Goal: Task Accomplishment & Management: Manage account settings

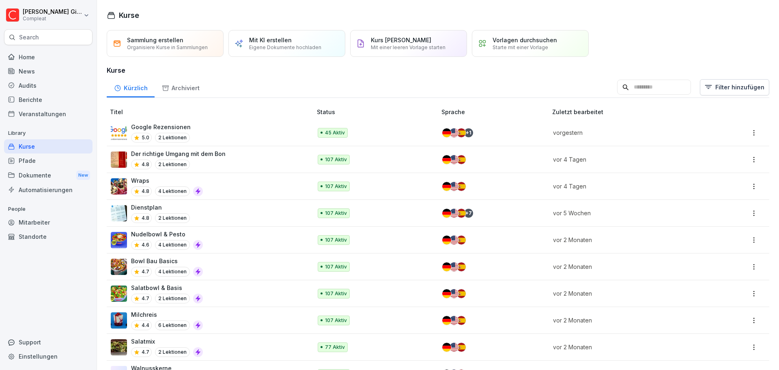
click at [49, 146] on div "Kurse" at bounding box center [48, 146] width 88 height 14
click at [35, 163] on div "Pfade" at bounding box center [48, 160] width 88 height 14
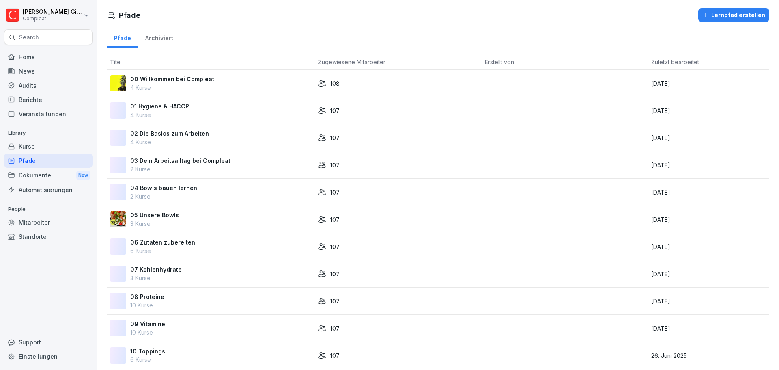
click at [36, 146] on div "Kurse" at bounding box center [48, 146] width 88 height 14
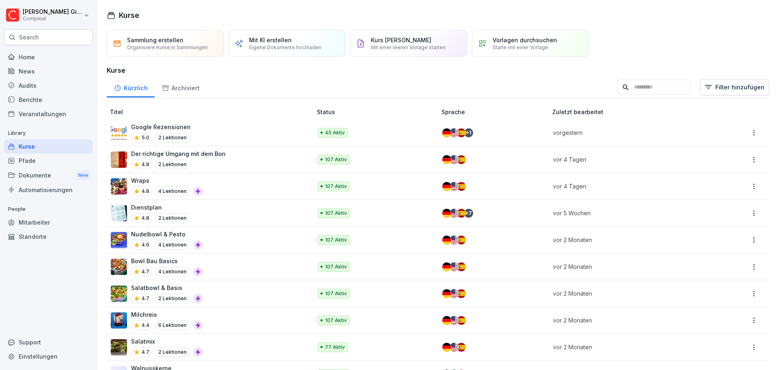
click at [222, 244] on div "Nudelbowl & Pesto 4.6 4 Lektionen" at bounding box center [207, 240] width 193 height 20
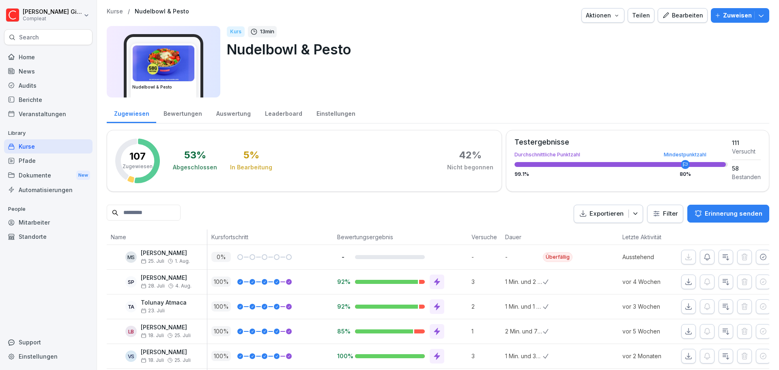
click at [614, 11] on button "Aktionen" at bounding box center [602, 15] width 43 height 15
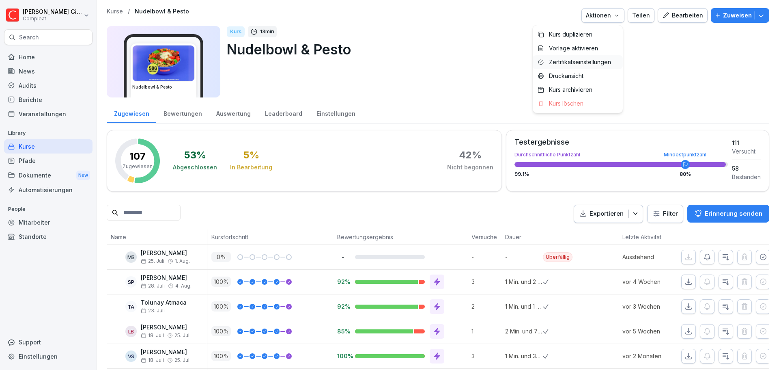
click at [596, 63] on p "Zertifikatseinstellungen" at bounding box center [580, 61] width 62 height 7
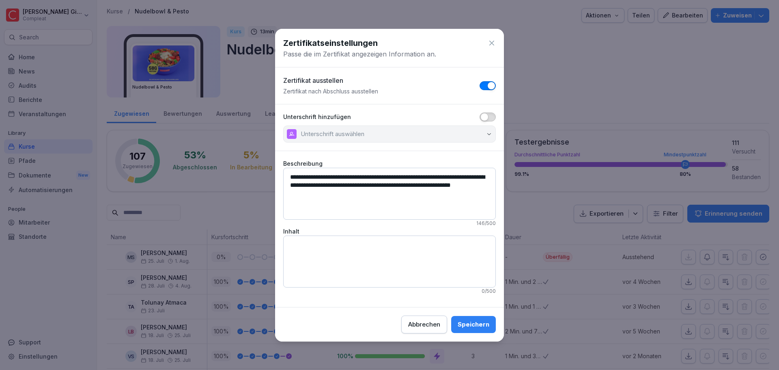
click at [486, 114] on span "button" at bounding box center [484, 117] width 8 height 8
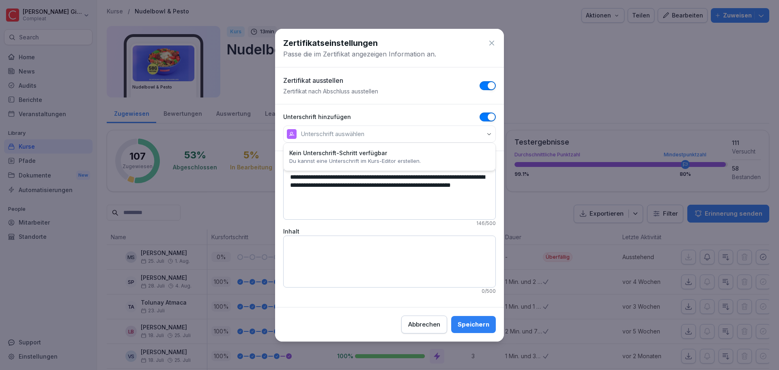
click at [438, 133] on button "Unterschrift auswählen" at bounding box center [389, 133] width 213 height 17
drag, startPoint x: 391, startPoint y: 193, endPoint x: 248, endPoint y: 173, distance: 144.2
click at [248, 173] on body "Kevin Gimpel Compleat Search Home News Audits Berichte Veranstaltungen Library …" at bounding box center [389, 185] width 779 height 370
click at [389, 251] on textarea "Inhalt" at bounding box center [389, 261] width 213 height 52
click at [472, 319] on button "Speichern" at bounding box center [473, 324] width 45 height 17
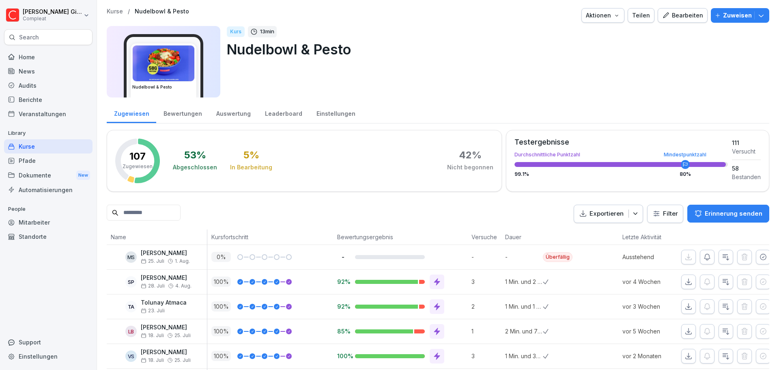
click at [73, 162] on div "Pfade" at bounding box center [48, 160] width 88 height 14
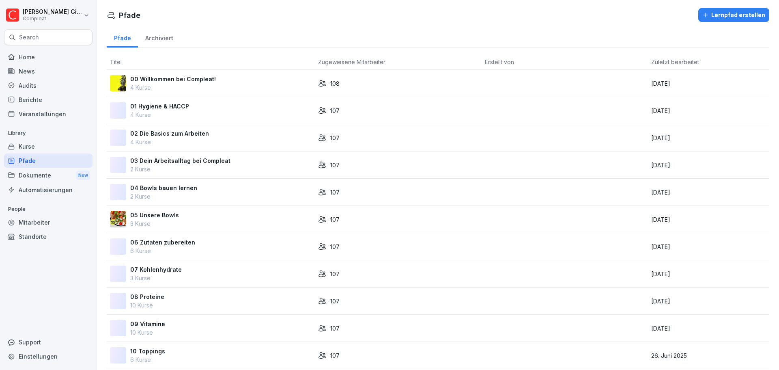
click at [228, 116] on div "01 Hygiene & HACCP 4 Kurse" at bounding box center [211, 110] width 202 height 17
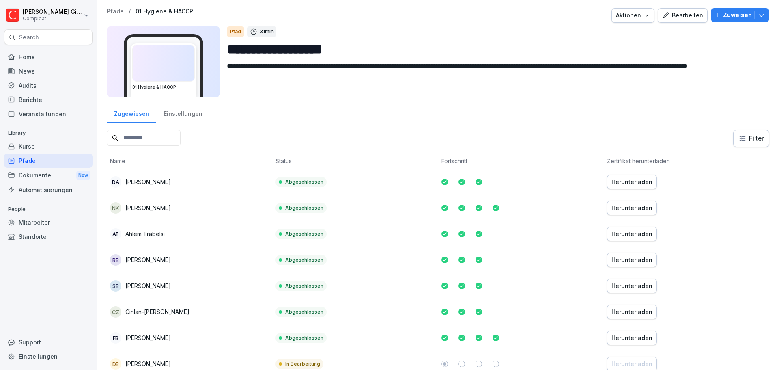
click at [616, 13] on div "Aktionen" at bounding box center [633, 15] width 34 height 9
click at [600, 31] on p "Zertifikatseinstellungen" at bounding box center [608, 34] width 62 height 7
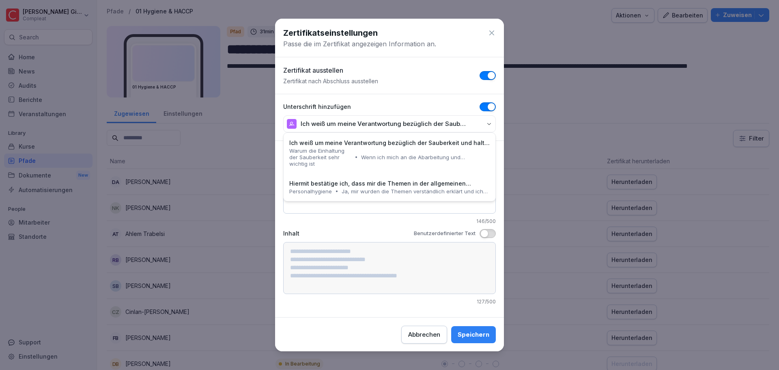
click at [393, 127] on p "Ich weiß um meine Verantwortung bezüglich der Sauberkeit und halte mich an die …" at bounding box center [384, 124] width 167 height 8
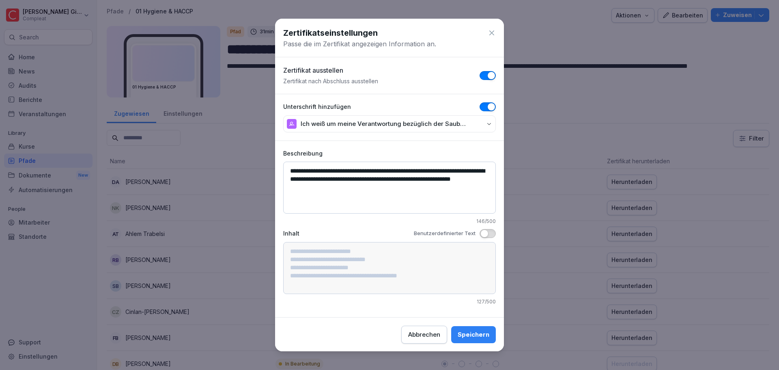
click at [427, 88] on div "Zertifikat ausstellen Zertifikat nach Abschluss ausstellen" at bounding box center [389, 77] width 229 height 33
click at [371, 202] on textarea "**********" at bounding box center [389, 187] width 213 height 52
click at [477, 330] on div "Speichern" at bounding box center [474, 333] width 32 height 9
